Goal: Task Accomplishment & Management: Manage account settings

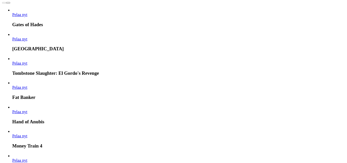
scroll to position [1098, 0]
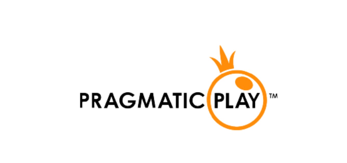
scroll to position [1096, 0]
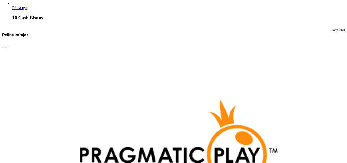
scroll to position [1121, 0]
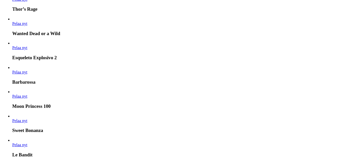
scroll to position [561, 0]
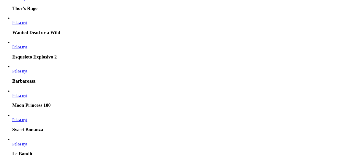
scroll to position [663, 0]
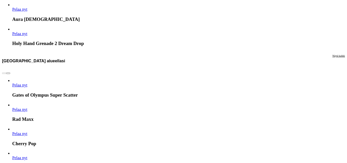
scroll to position [637, 0]
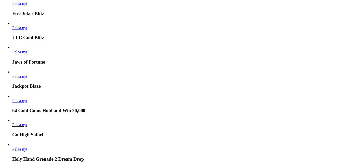
scroll to position [943, 0]
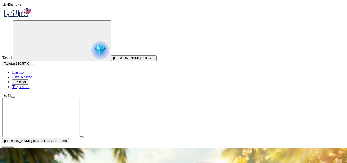
click at [82, 137] on span "play icon" at bounding box center [82, 137] width 0 height 0
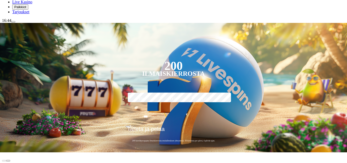
scroll to position [76, 0]
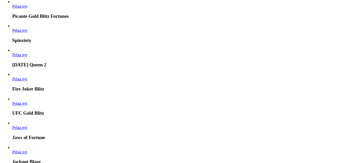
scroll to position [816, 0]
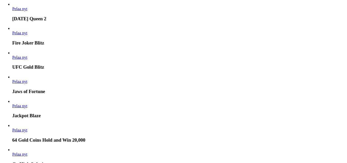
scroll to position [943, 0]
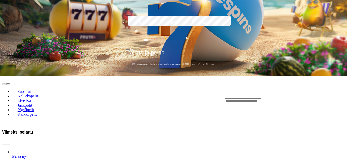
scroll to position [153, 0]
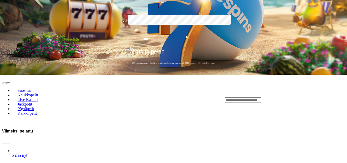
click at [27, 153] on link "Pelaa nyt" at bounding box center [19, 155] width 15 height 4
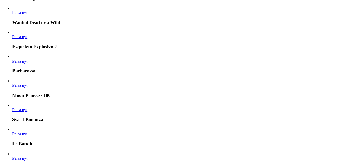
scroll to position [612, 0]
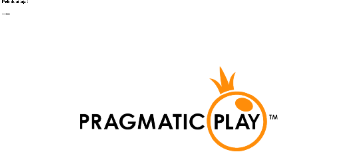
scroll to position [1172, 0]
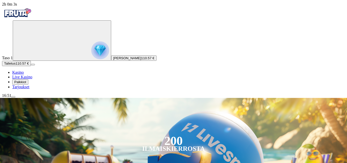
click at [26, 84] on span "Palkkiot" at bounding box center [20, 82] width 12 height 4
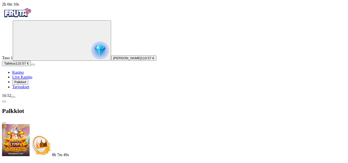
scroll to position [59, 0]
click at [19, 6] on span "2h 0m 17s" at bounding box center [10, 4] width 17 height 4
click at [13, 97] on span "menu icon" at bounding box center [13, 97] width 0 height 0
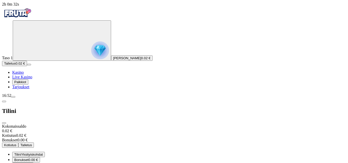
click at [43, 153] on span "Tilini Yksityiskohdat" at bounding box center [28, 155] width 29 height 4
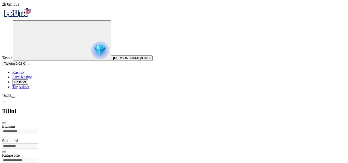
scroll to position [2, 0]
click at [4, 102] on span "chevron-left icon" at bounding box center [4, 102] width 0 height 0
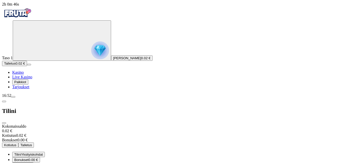
scroll to position [29, 0]
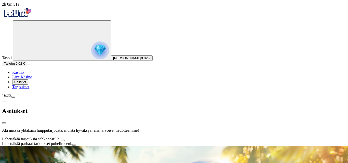
click at [65, 140] on button "Lähettäkää tarjouksia sähköpostilla." at bounding box center [63, 141] width 4 height 2
click at [76, 145] on button "Lähettäkää parhaat tarjoukset puhelimeeni." at bounding box center [74, 146] width 4 height 2
click at [4, 102] on span "chevron-left icon" at bounding box center [4, 102] width 0 height 0
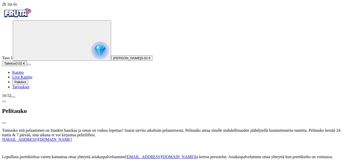
click at [4, 123] on span "close icon" at bounding box center [4, 123] width 0 height 0
